Goal: Complete application form: Complete application form

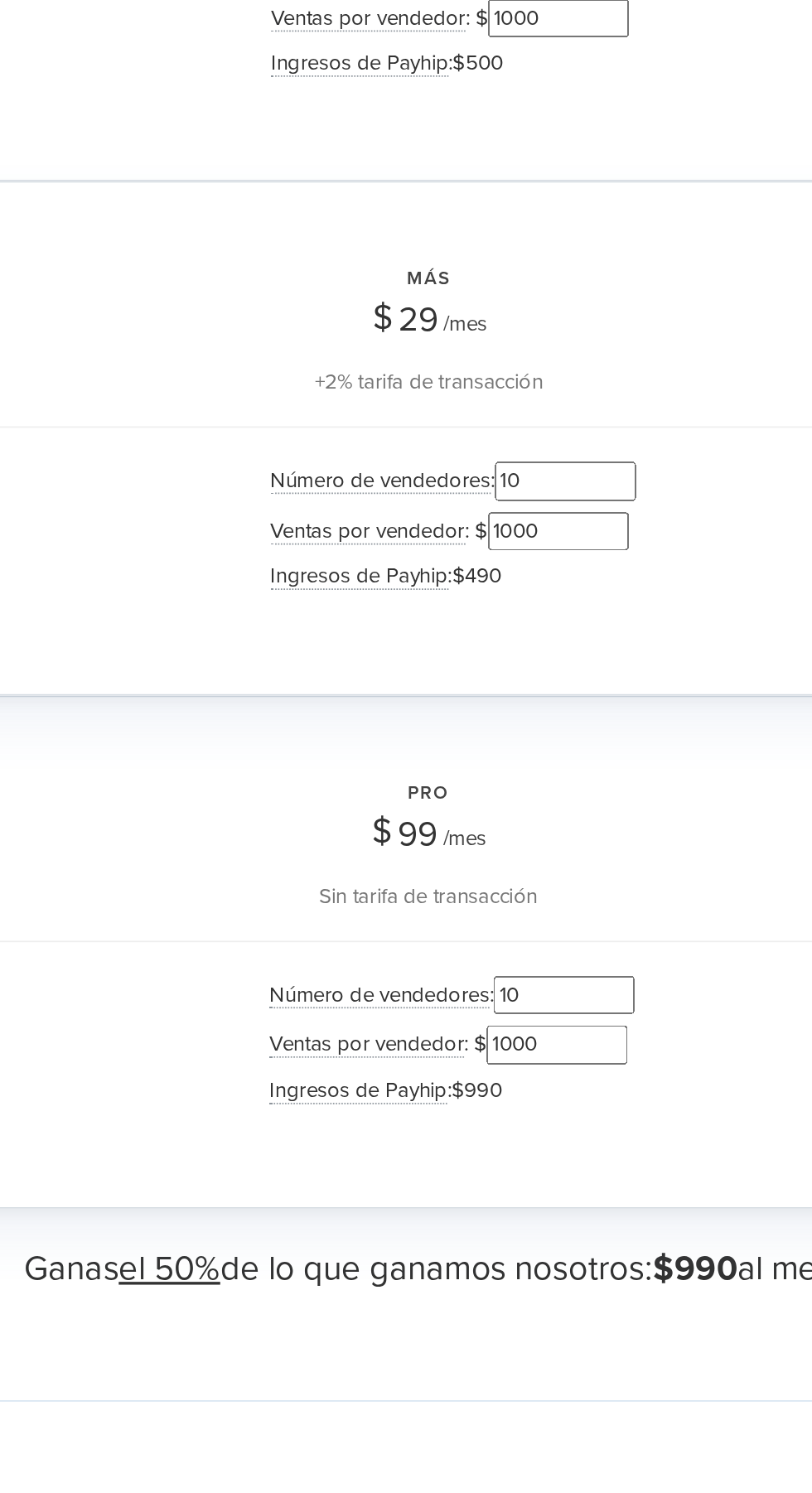
scroll to position [1236, 0]
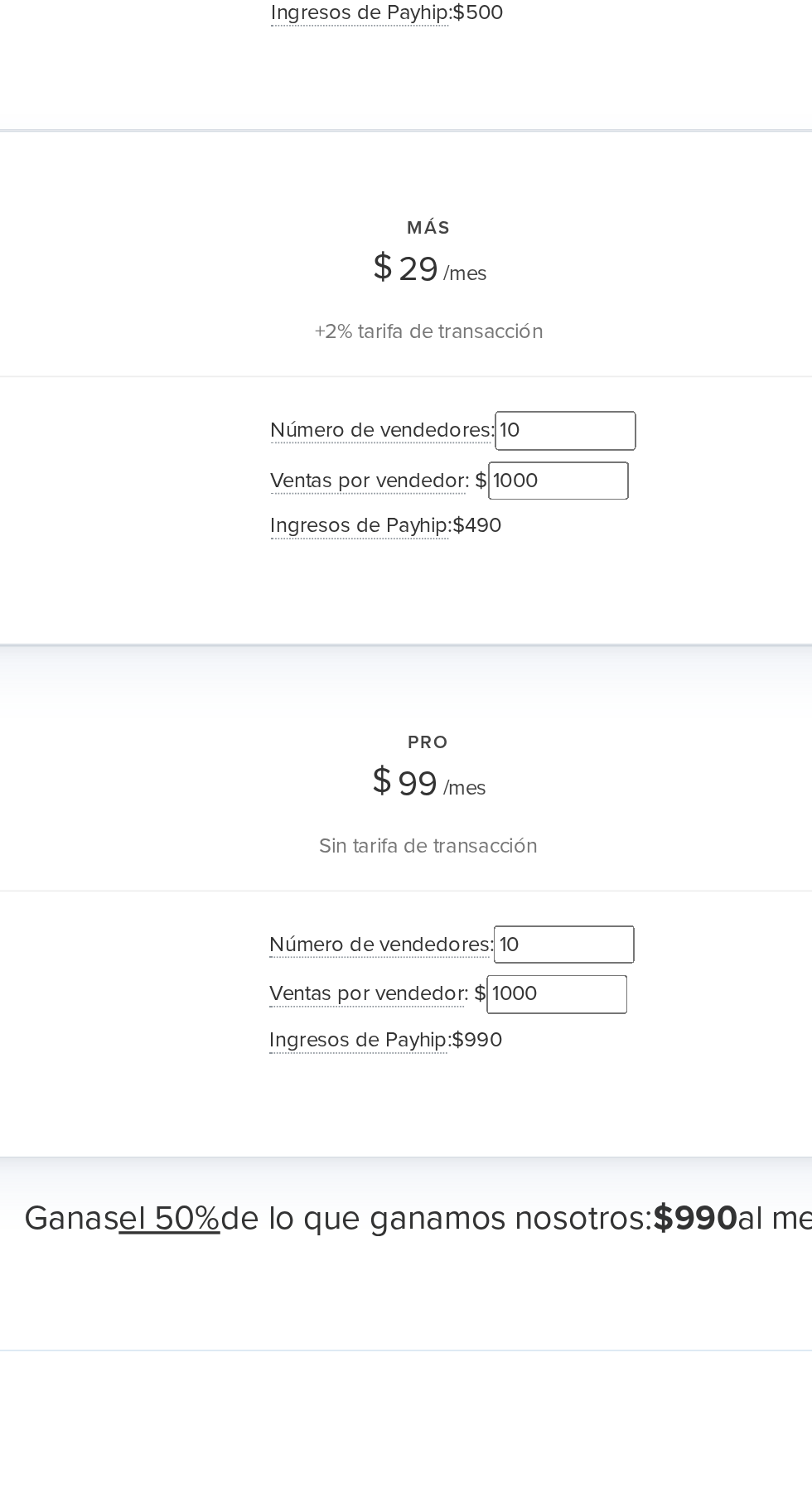
click at [491, 1221] on input "10" at bounding box center [486, 1222] width 83 height 22
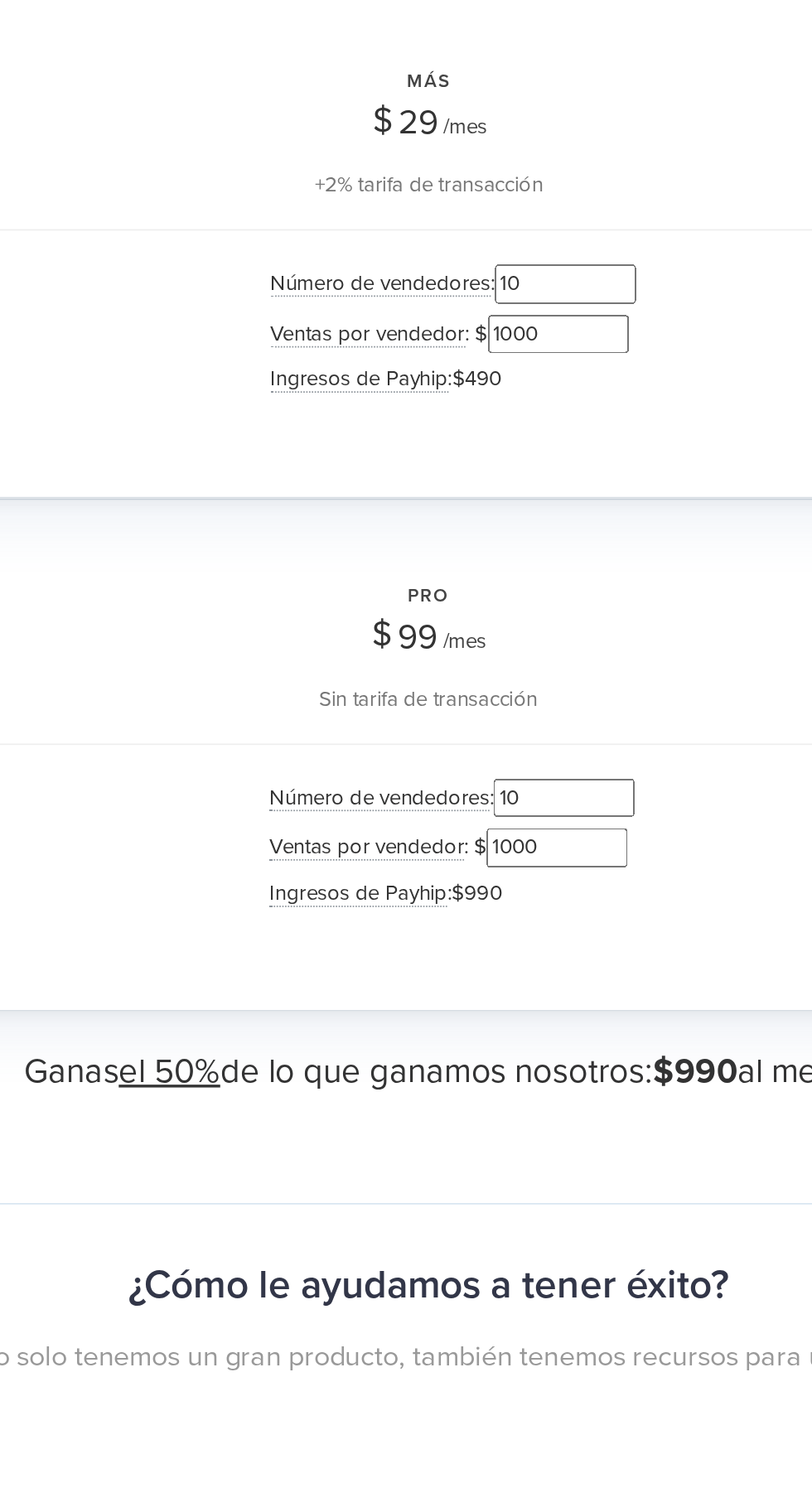
scroll to position [1377, 0]
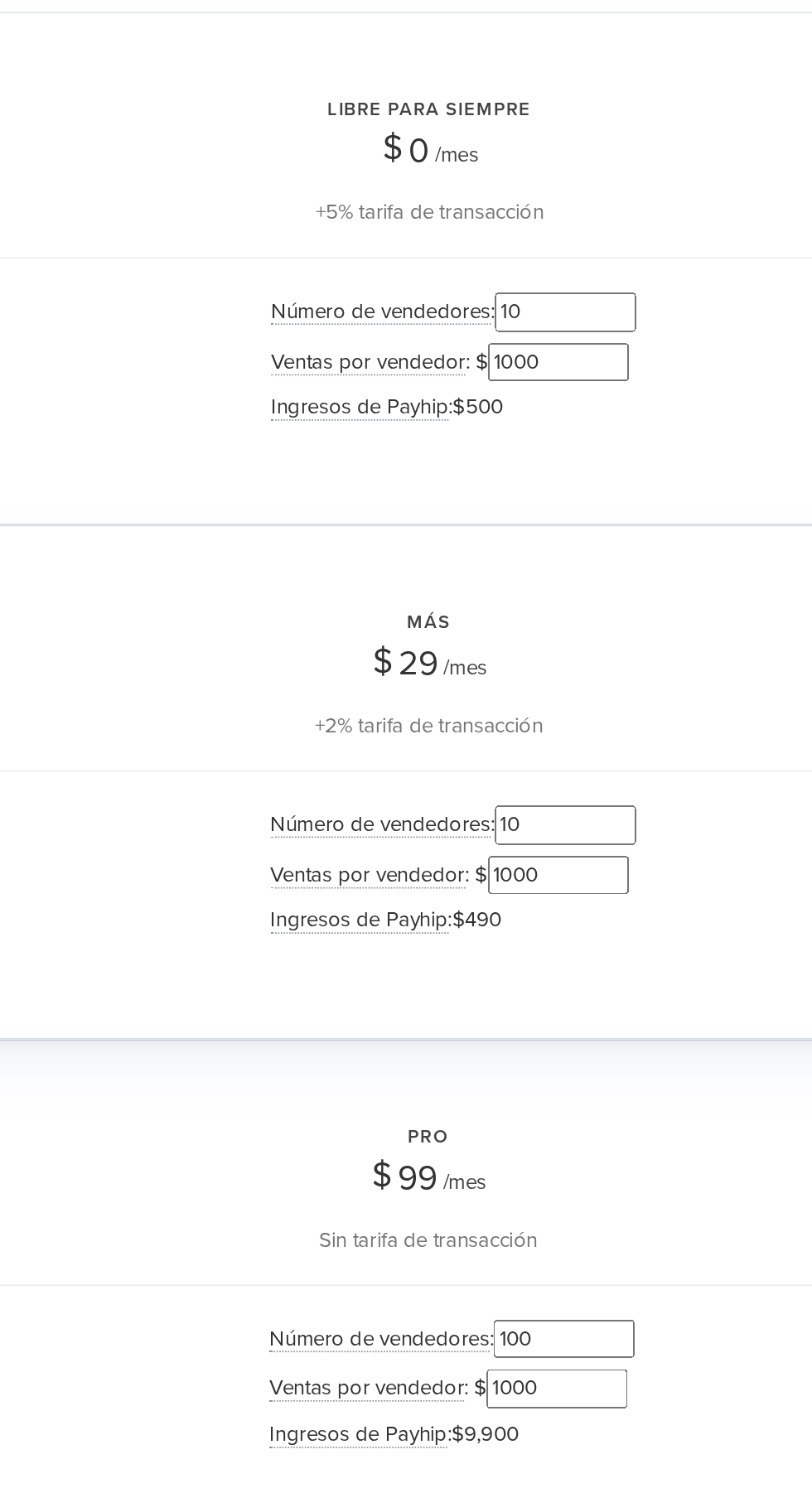
type input "100"
click at [498, 472] on input "10" at bounding box center [487, 477] width 83 height 22
type input "100"
click at [506, 504] on input "1000" at bounding box center [482, 507] width 83 height 22
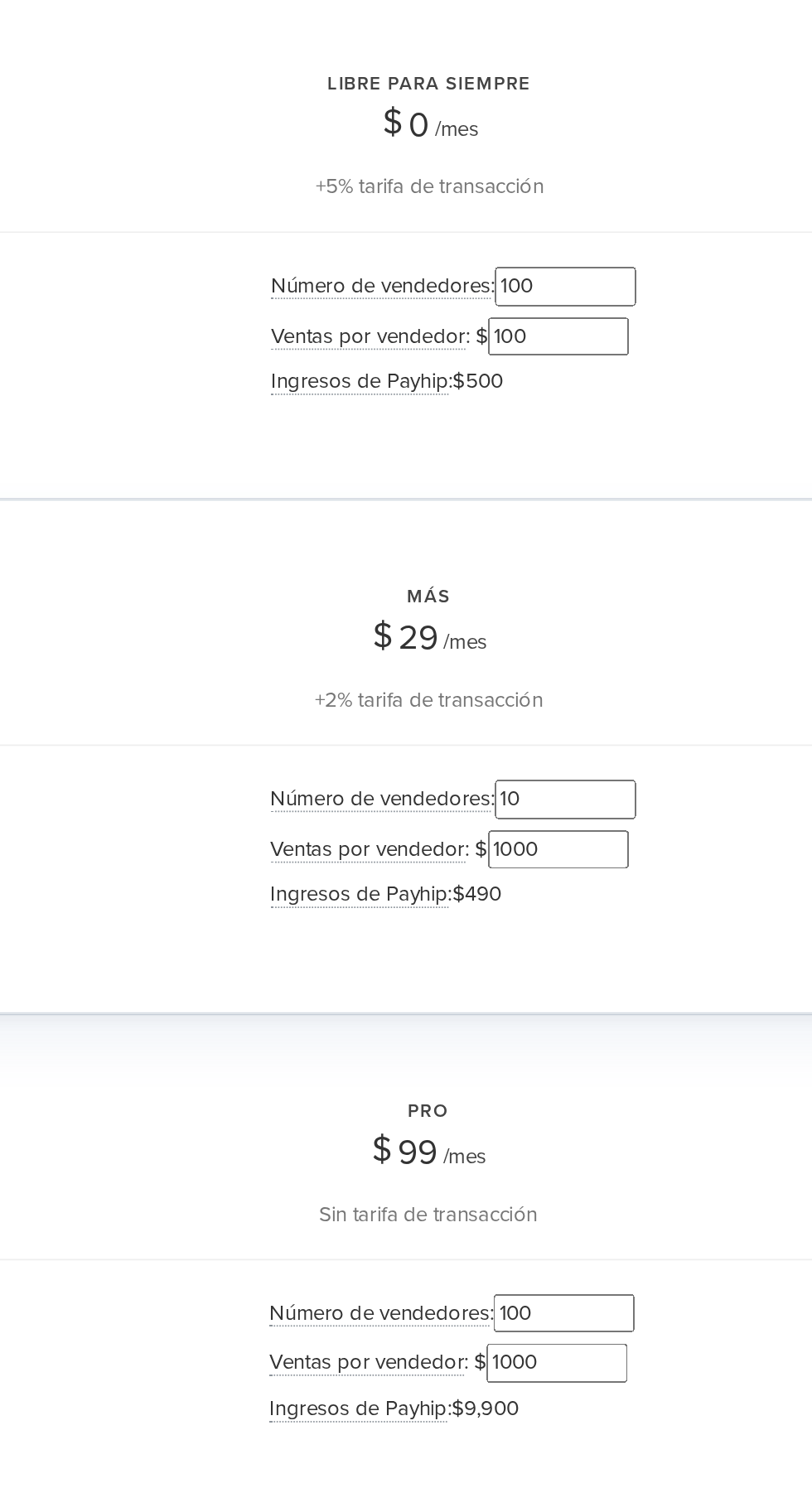
type input "100"
click at [514, 473] on input "100" at bounding box center [487, 477] width 83 height 22
type input "1"
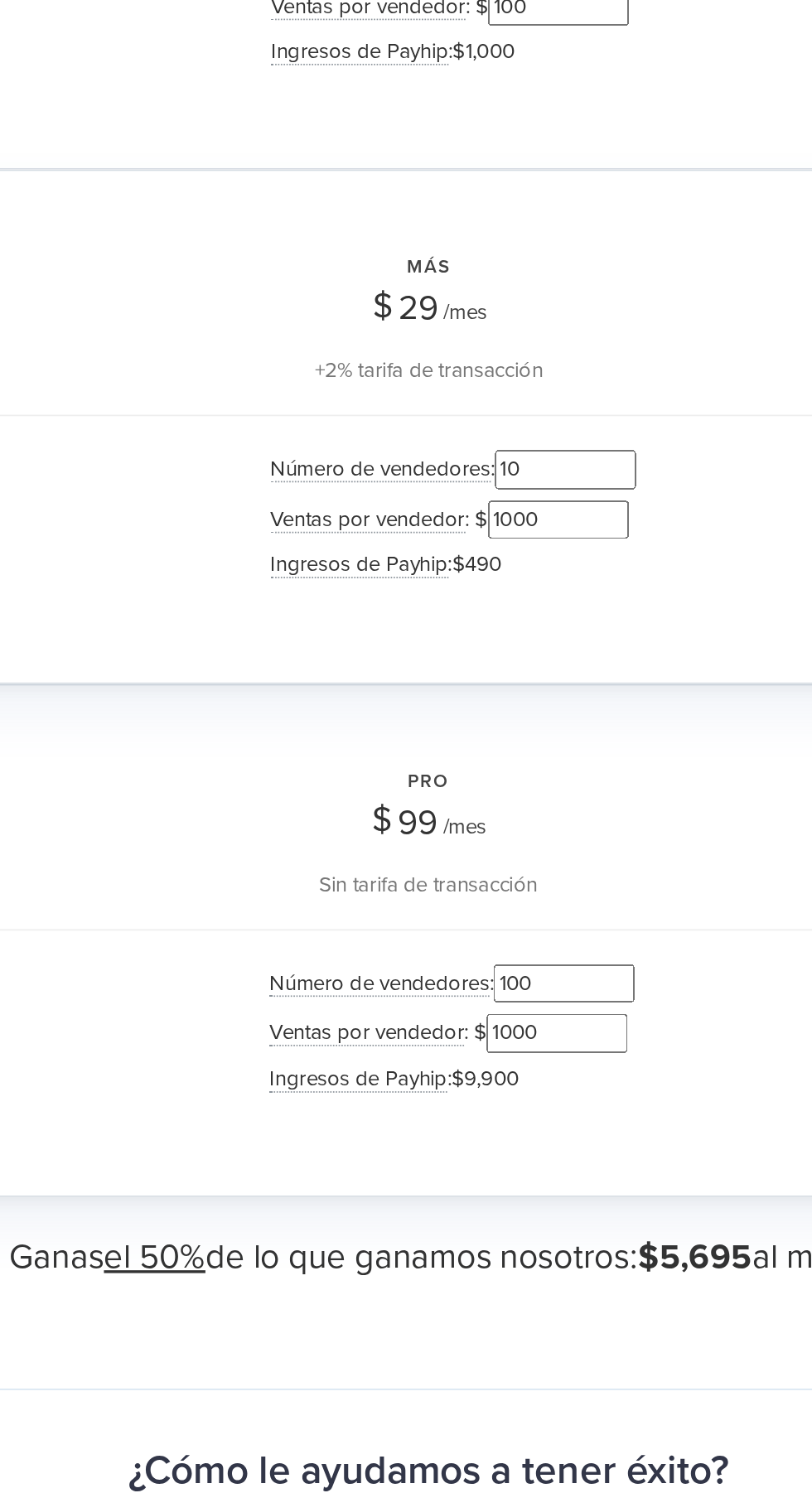
type input "200"
click at [498, 773] on input "10" at bounding box center [487, 779] width 83 height 22
type input "100"
click at [491, 798] on input "1000" at bounding box center [482, 809] width 83 height 22
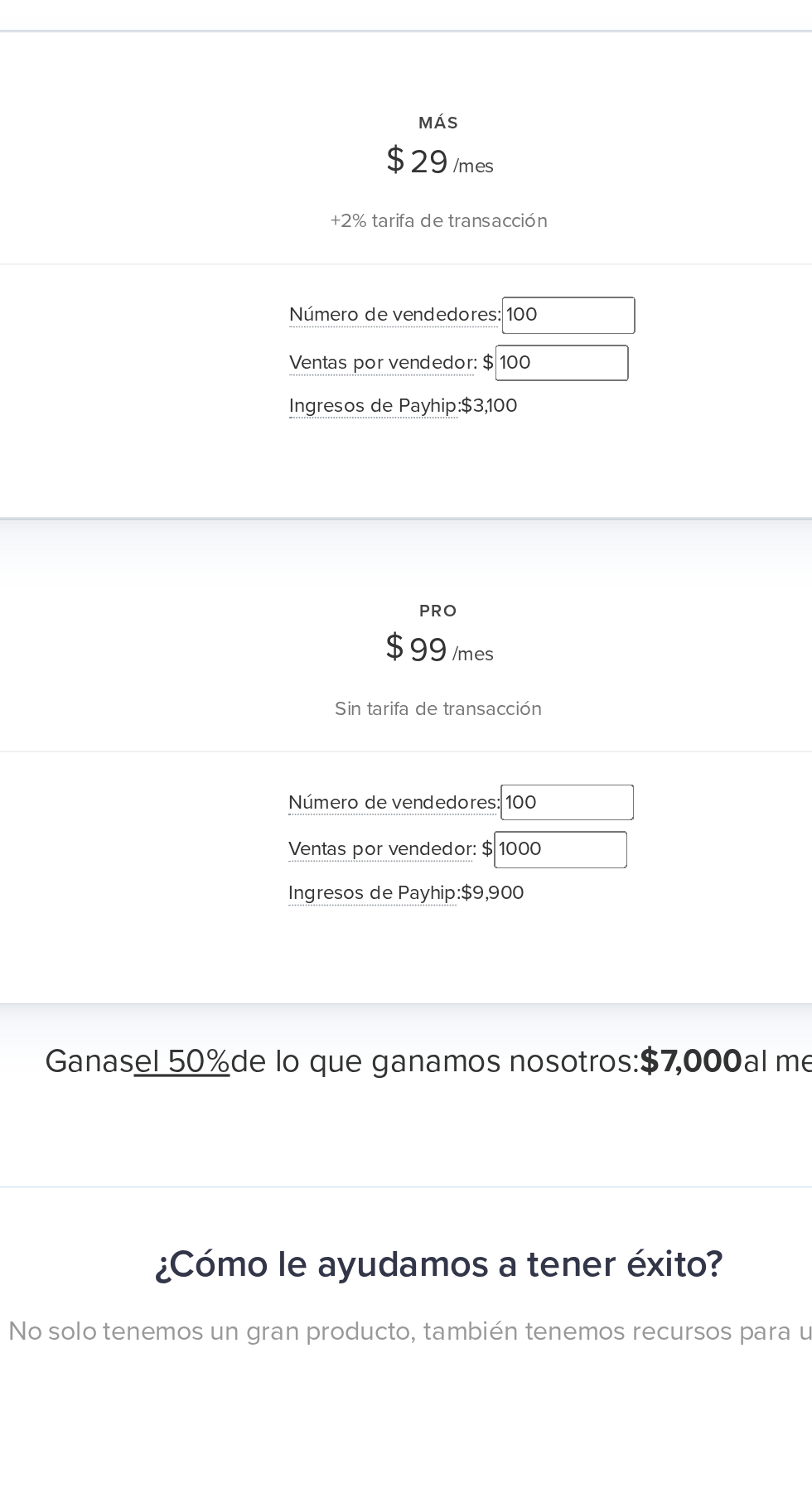
scroll to position [1395, 0]
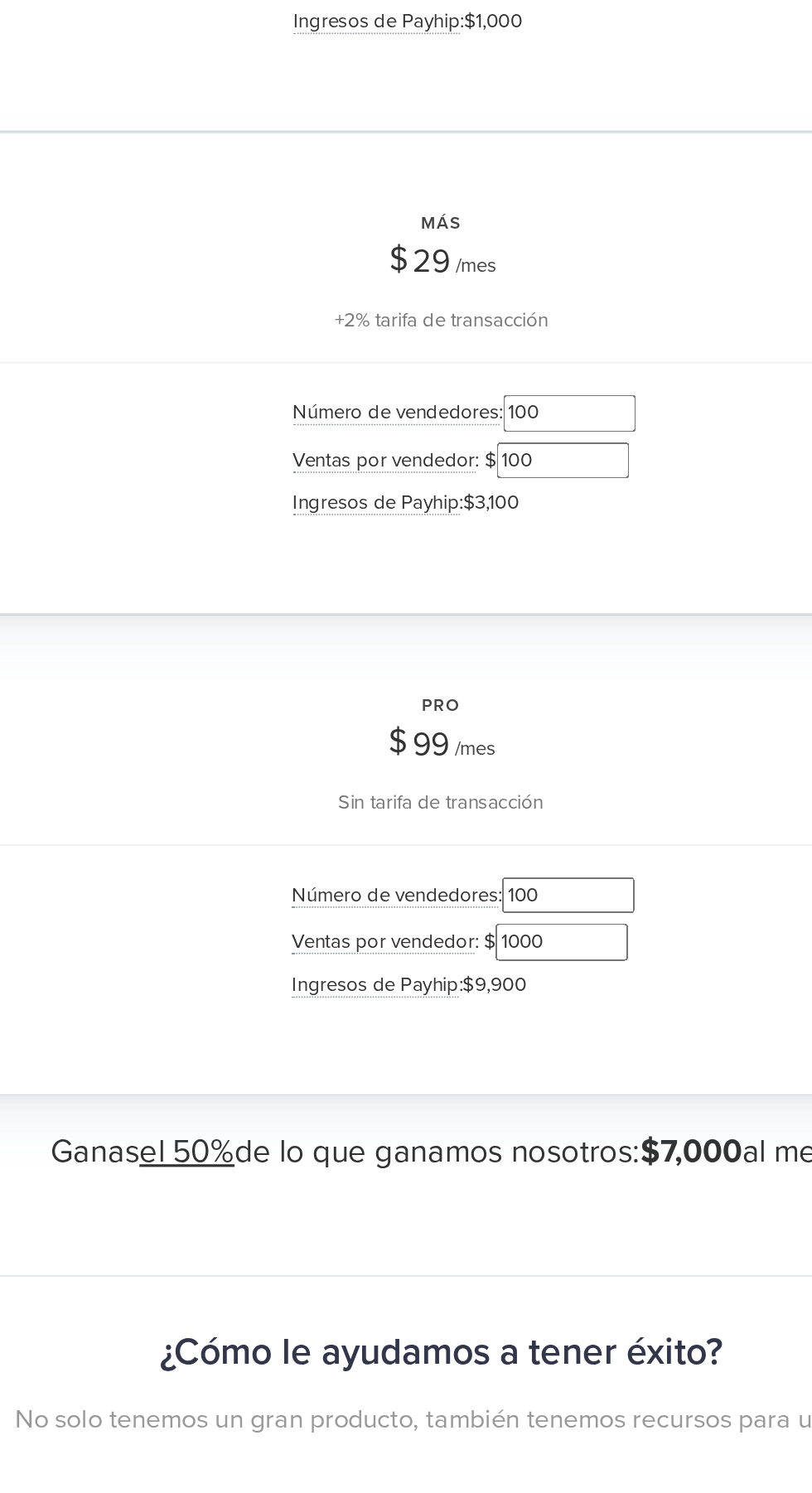
type input "100"
click at [497, 1090] on input "1000" at bounding box center [481, 1092] width 83 height 22
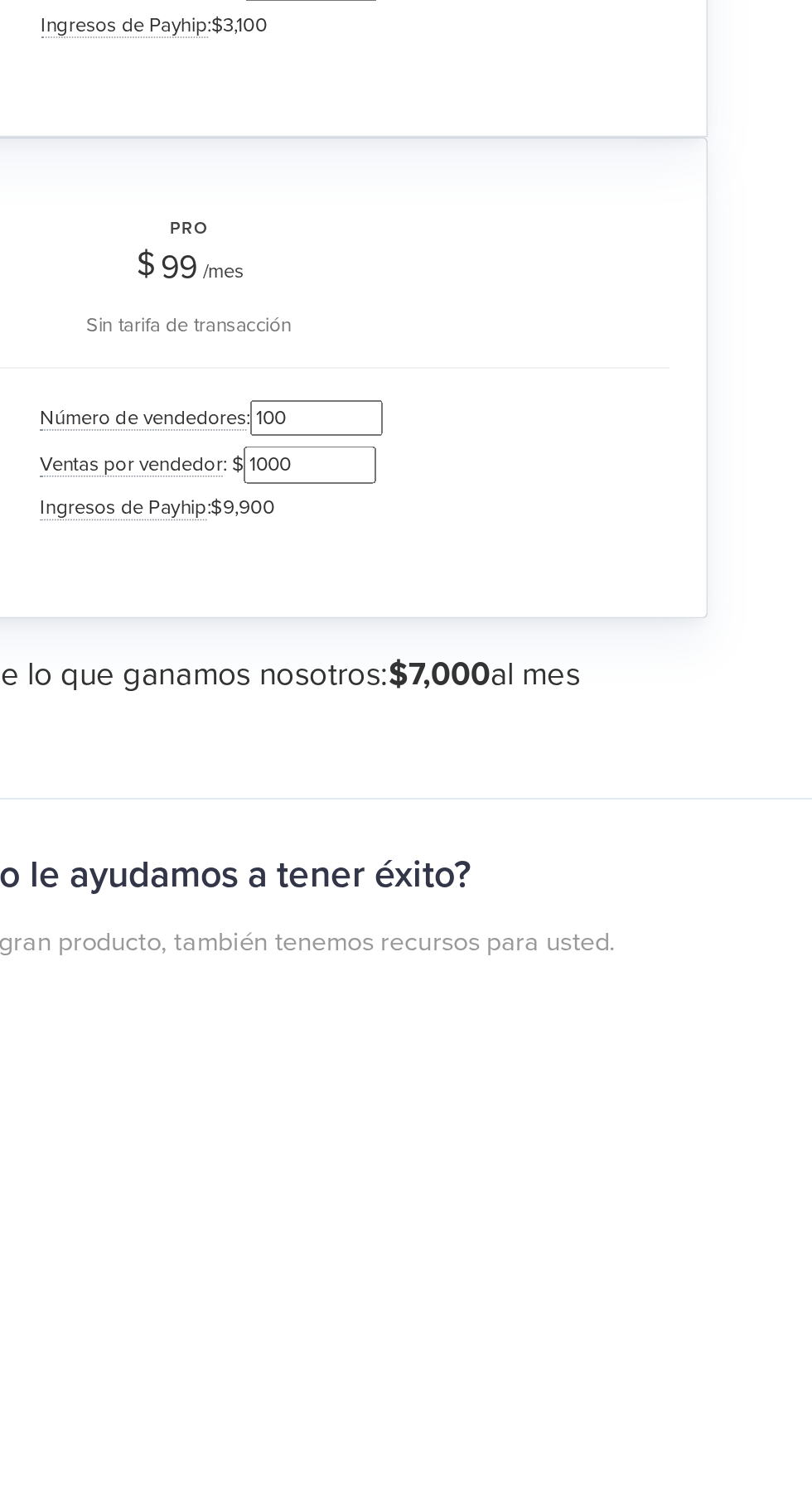
click at [514, 1056] on input "100" at bounding box center [486, 1063] width 83 height 22
type input "1"
type input "200"
click at [518, 1097] on input "1000" at bounding box center [481, 1092] width 83 height 22
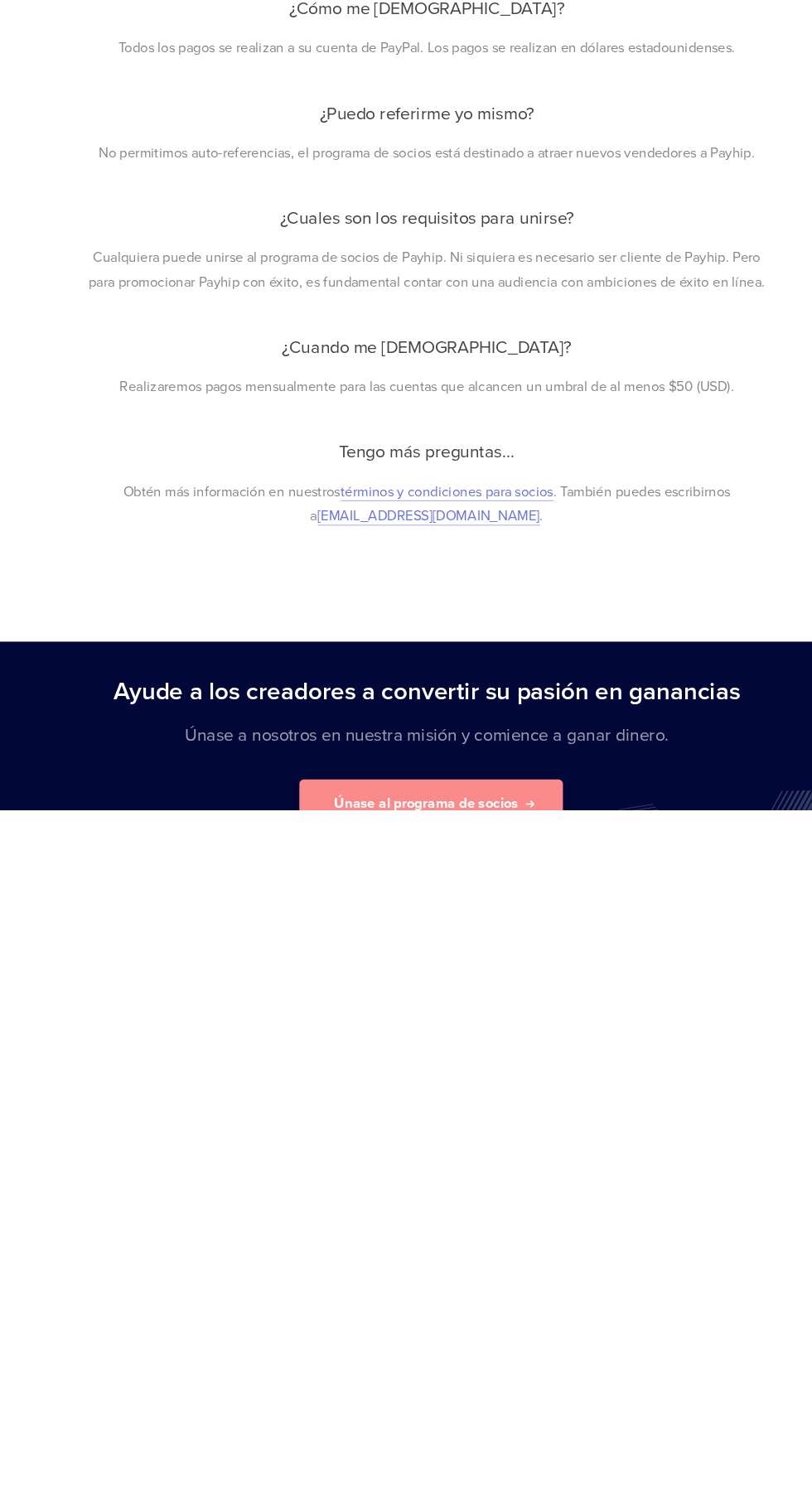
scroll to position [4211, 0]
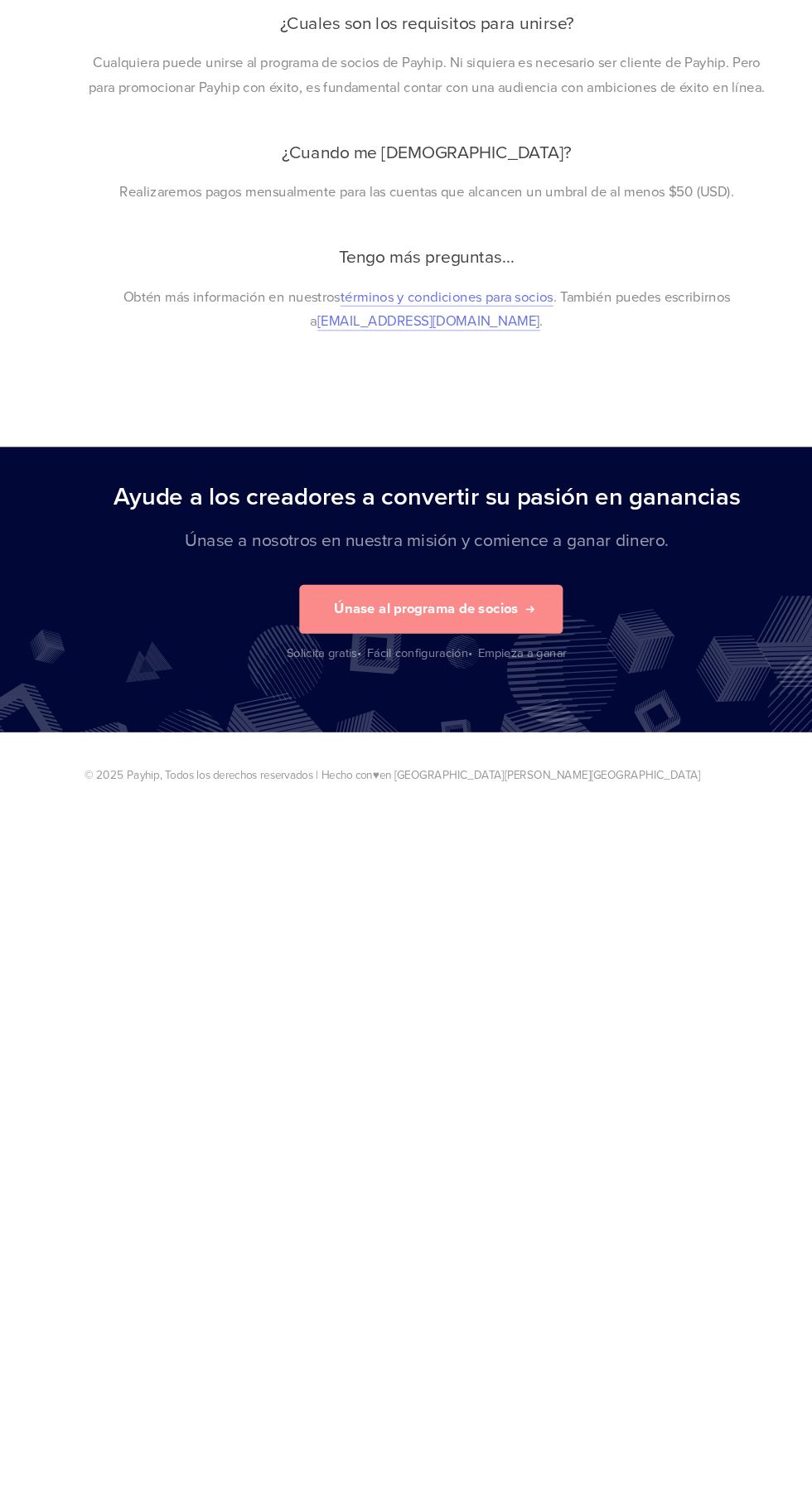
type input "100"
click at [503, 1295] on button "Únase al programa de socios" at bounding box center [410, 1303] width 250 height 47
